Goal: Task Accomplishment & Management: Manage account settings

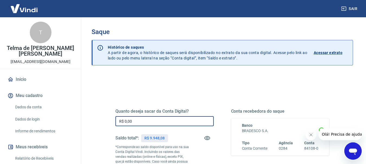
click at [162, 118] on input "R$ 0,00" at bounding box center [164, 121] width 98 height 10
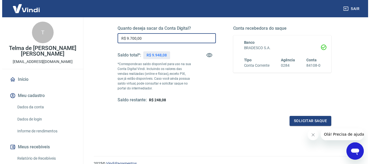
scroll to position [84, 0]
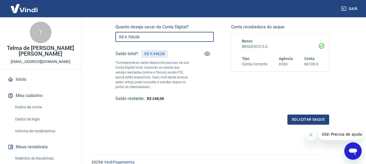
type input "R$ 9.700,00"
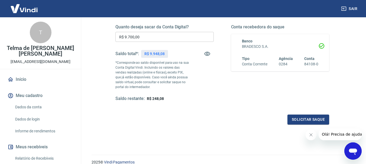
click at [310, 137] on icon "Fechar mensagem da empresa" at bounding box center [310, 135] width 4 height 4
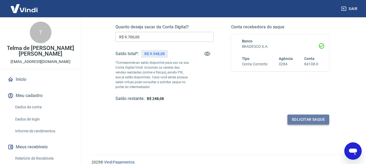
click at [306, 118] on button "Solicitar saque" at bounding box center [308, 120] width 42 height 10
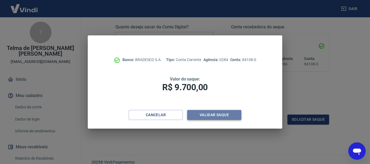
click at [225, 112] on button "Validar saque" at bounding box center [214, 115] width 54 height 10
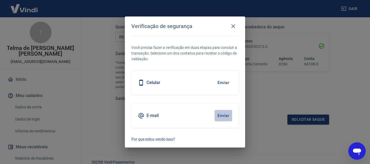
click at [225, 112] on button "Enviar" at bounding box center [223, 115] width 18 height 11
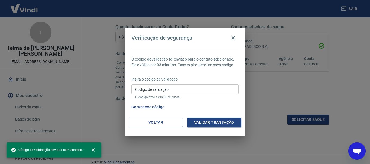
click at [223, 83] on div "Insira o código de validação Código de validação Código de validação O código e…" at bounding box center [184, 89] width 107 height 24
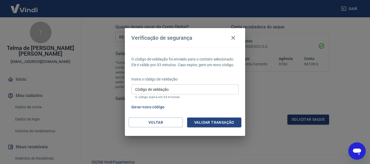
click at [161, 91] on input "Código de validação" at bounding box center [184, 89] width 107 height 10
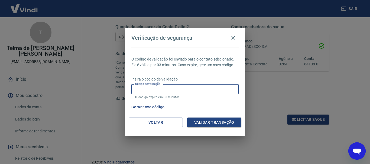
click at [163, 88] on input "Código de validação" at bounding box center [184, 89] width 107 height 10
click at [173, 90] on input "Código de validação" at bounding box center [184, 89] width 107 height 10
click at [166, 88] on input "Código de validação" at bounding box center [184, 89] width 107 height 10
click at [148, 108] on button "Gerar novo código" at bounding box center [148, 107] width 38 height 10
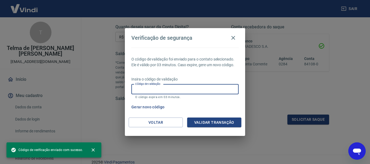
click at [170, 89] on input "Código de validação" at bounding box center [184, 89] width 107 height 10
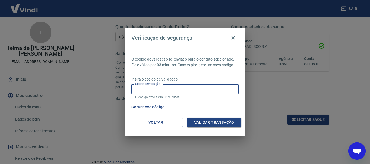
click at [189, 88] on input "Código de validação" at bounding box center [184, 89] width 107 height 10
click at [150, 124] on button "Voltar" at bounding box center [156, 123] width 54 height 10
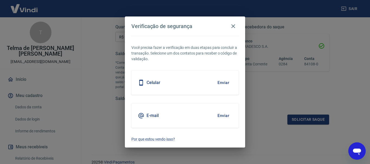
click at [223, 84] on button "Enviar" at bounding box center [223, 82] width 18 height 11
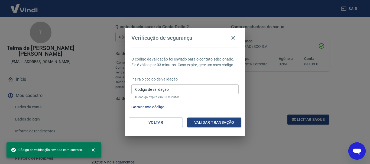
click at [175, 88] on input "Código de validação" at bounding box center [184, 89] width 107 height 10
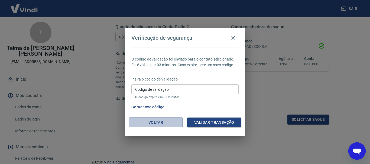
click at [152, 124] on button "Voltar" at bounding box center [156, 123] width 54 height 10
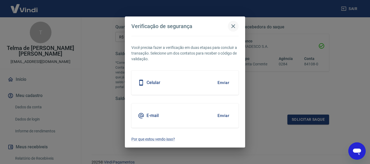
click at [232, 27] on icon "button" at bounding box center [233, 26] width 4 height 4
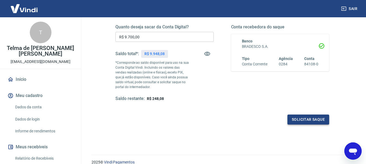
click at [317, 119] on button "Solicitar saque" at bounding box center [308, 120] width 42 height 10
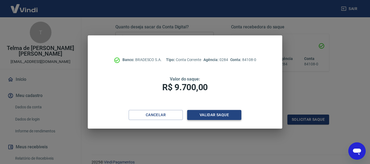
click at [219, 116] on button "Validar saque" at bounding box center [214, 115] width 54 height 10
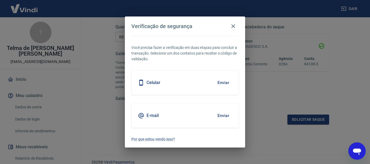
click at [225, 81] on button "Enviar" at bounding box center [223, 82] width 18 height 11
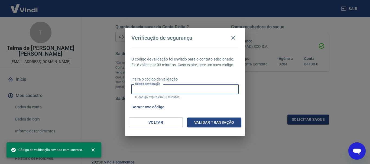
click at [190, 91] on input "Código de validação" at bounding box center [184, 89] width 107 height 10
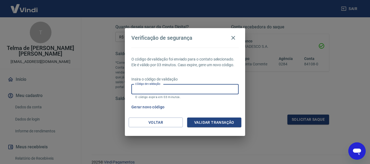
click at [153, 107] on button "Gerar novo código" at bounding box center [148, 107] width 38 height 10
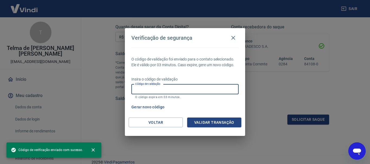
click at [162, 88] on input "Código de validação" at bounding box center [184, 89] width 107 height 10
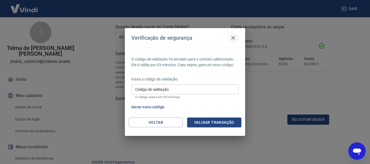
click at [233, 35] on icon "button" at bounding box center [233, 38] width 6 height 6
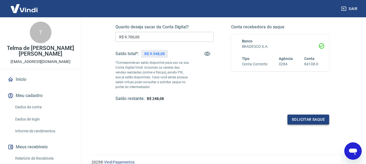
click at [317, 121] on button "Solicitar saque" at bounding box center [308, 120] width 42 height 10
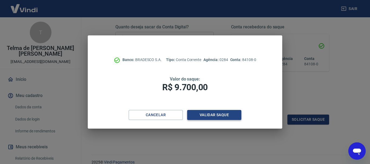
click at [220, 115] on button "Validar saque" at bounding box center [214, 115] width 54 height 10
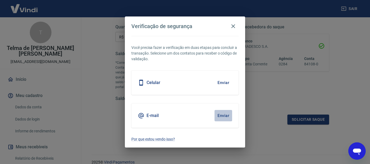
click at [223, 116] on button "Enviar" at bounding box center [223, 115] width 18 height 11
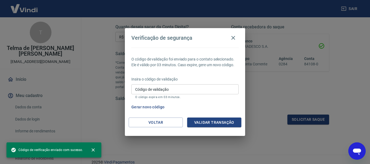
click at [166, 88] on input "Código de validação" at bounding box center [184, 89] width 107 height 10
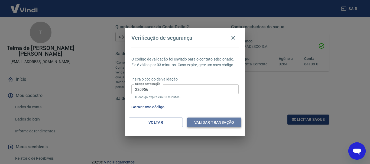
click at [211, 123] on button "Validar transação" at bounding box center [214, 123] width 54 height 10
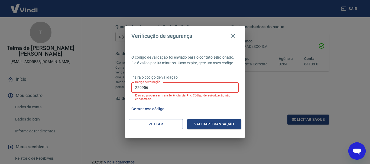
click at [165, 88] on input "220956" at bounding box center [184, 88] width 107 height 10
type input "2"
click at [149, 110] on button "Gerar novo código" at bounding box center [148, 109] width 38 height 10
click at [152, 89] on input "Código de validação" at bounding box center [184, 88] width 107 height 10
type input "775224"
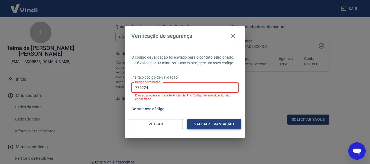
click at [207, 121] on button "Validar transação" at bounding box center [214, 124] width 54 height 10
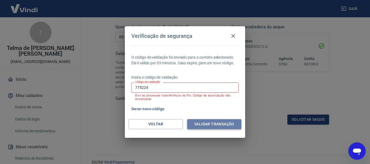
click at [207, 121] on button "Validar transação" at bounding box center [214, 124] width 54 height 10
click at [233, 37] on icon "button" at bounding box center [233, 36] width 6 height 6
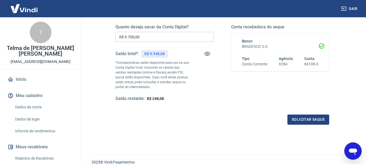
click at [151, 38] on input "R$ 9.700,00" at bounding box center [164, 37] width 98 height 10
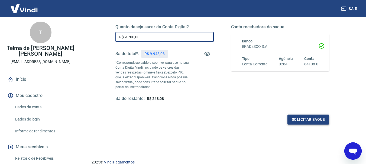
click at [306, 119] on button "Solicitar saque" at bounding box center [308, 120] width 42 height 10
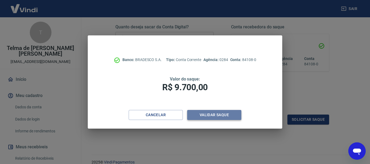
click at [211, 115] on button "Validar saque" at bounding box center [214, 115] width 54 height 10
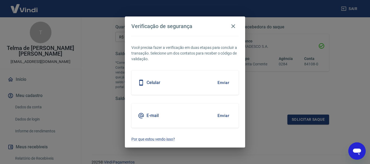
click at [222, 115] on button "Enviar" at bounding box center [223, 115] width 18 height 11
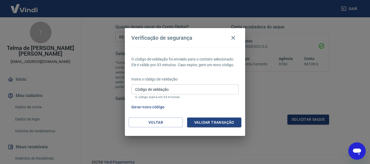
click at [170, 88] on input "Código de validação" at bounding box center [184, 89] width 107 height 10
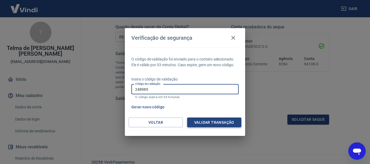
type input "248985"
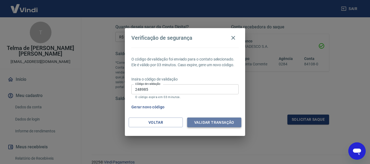
click at [207, 126] on button "Validar transação" at bounding box center [214, 123] width 54 height 10
